Goal: Go to known website: Access a specific website the user already knows

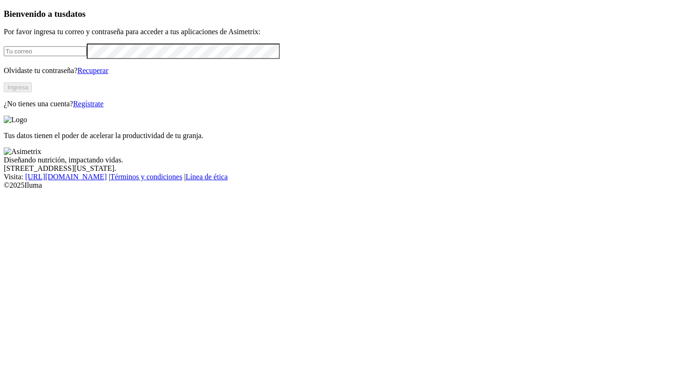
type input "ana.jaramillo@premexcorp.com"
click at [32, 92] on button "Ingresa" at bounding box center [18, 87] width 28 height 10
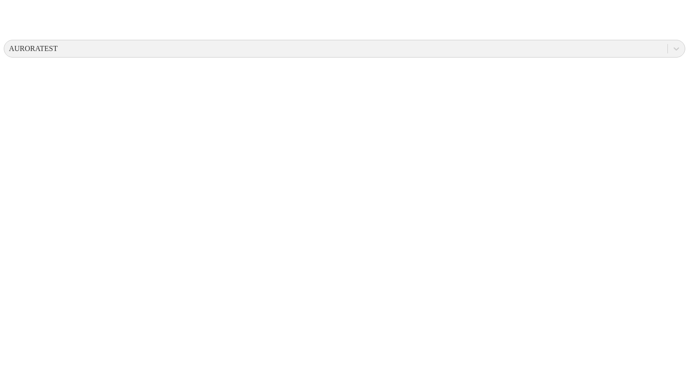
scroll to position [301, 0]
